Goal: Find specific page/section

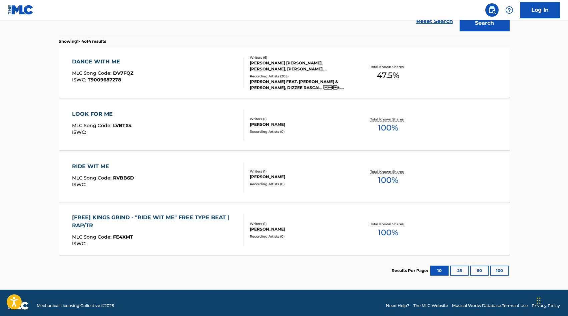
scroll to position [202, 0]
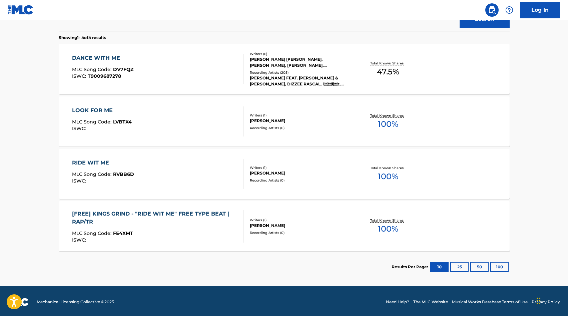
click at [483, 268] on button "50" at bounding box center [479, 267] width 18 height 10
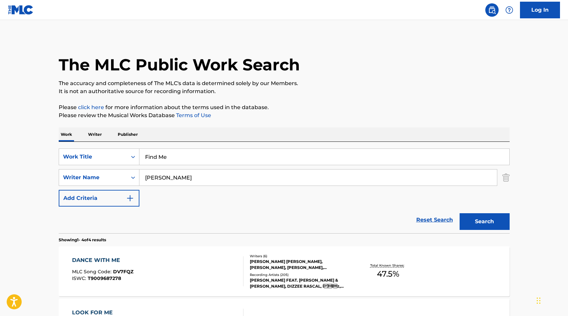
click at [203, 178] on input "[PERSON_NAME]" at bounding box center [318, 177] width 358 height 16
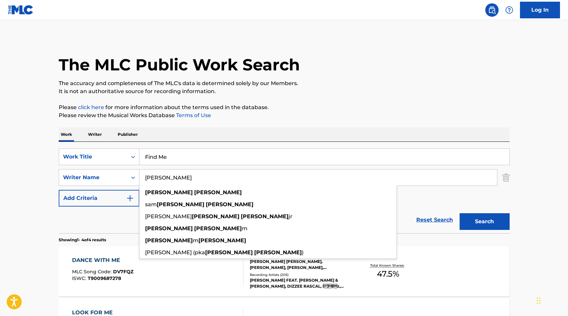
click at [203, 178] on input "[PERSON_NAME]" at bounding box center [318, 177] width 358 height 16
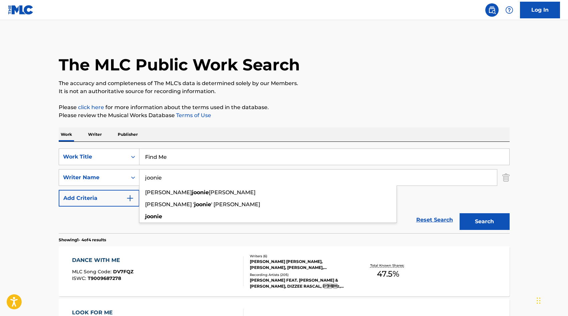
click at [178, 178] on input "joonie" at bounding box center [318, 177] width 358 height 16
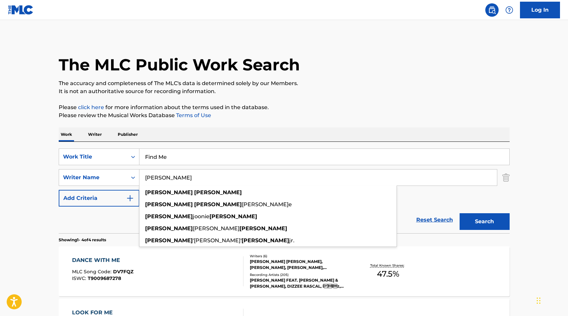
type input "[PERSON_NAME]"
click at [460, 213] on button "Search" at bounding box center [485, 221] width 50 height 17
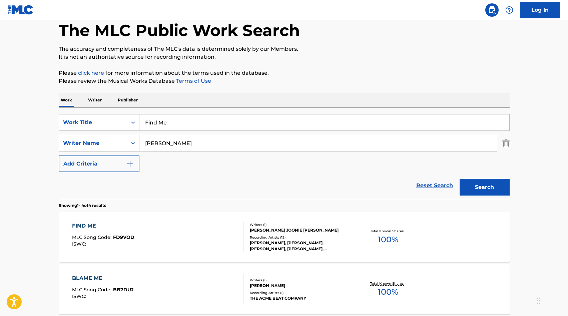
scroll to position [36, 0]
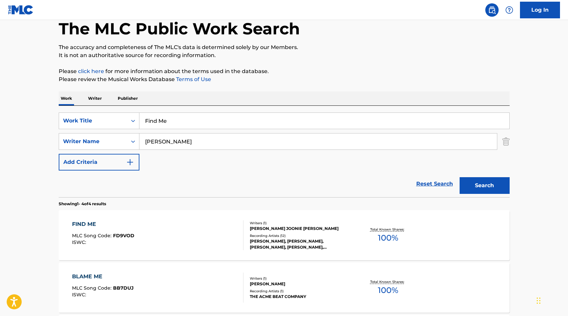
click at [85, 225] on div "FIND ME" at bounding box center [103, 224] width 62 height 8
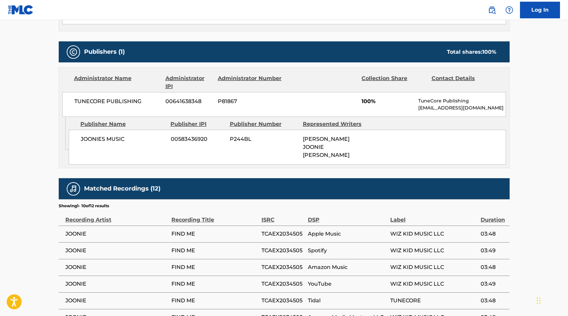
scroll to position [271, 0]
